Goal: Entertainment & Leisure: Consume media (video, audio)

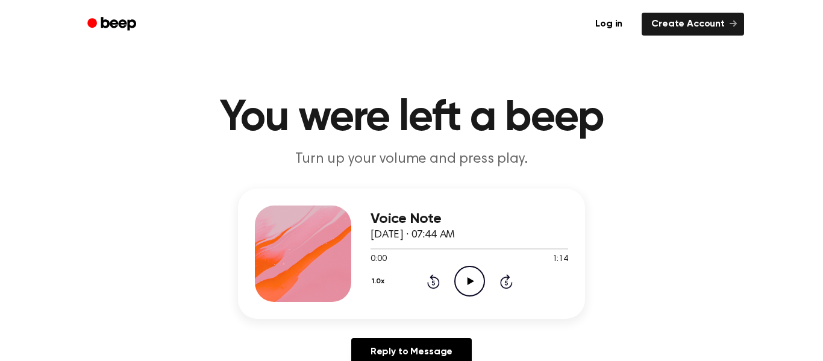
click at [471, 285] on icon "Play Audio" at bounding box center [470, 281] width 31 height 31
click at [465, 274] on icon "Play Audio" at bounding box center [470, 281] width 31 height 31
click at [465, 286] on icon "Play Audio" at bounding box center [470, 281] width 31 height 31
click at [470, 285] on icon "Play Audio" at bounding box center [470, 281] width 31 height 31
